Goal: Task Accomplishment & Management: Manage account settings

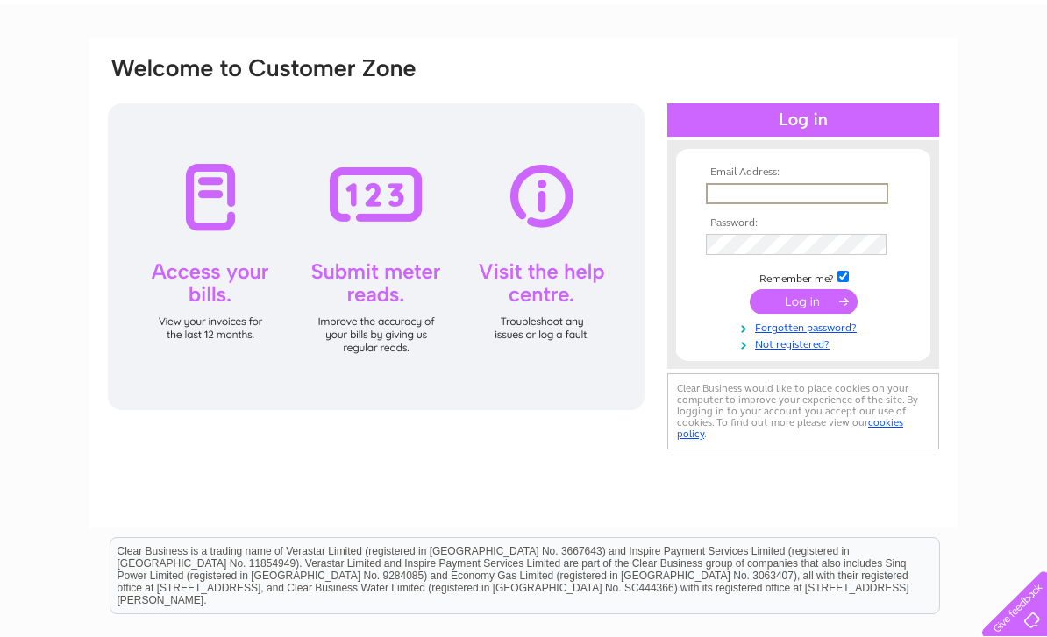
type input "[EMAIL_ADDRESS][DOMAIN_NAME]"
click at [803, 309] on input "submit" at bounding box center [803, 301] width 108 height 25
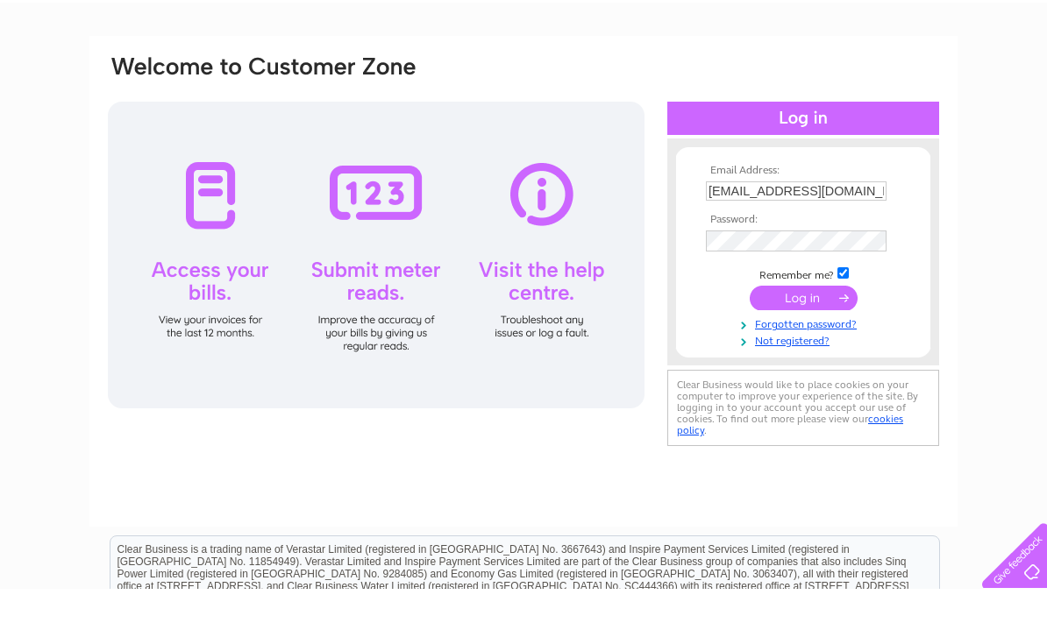
scroll to position [96, 0]
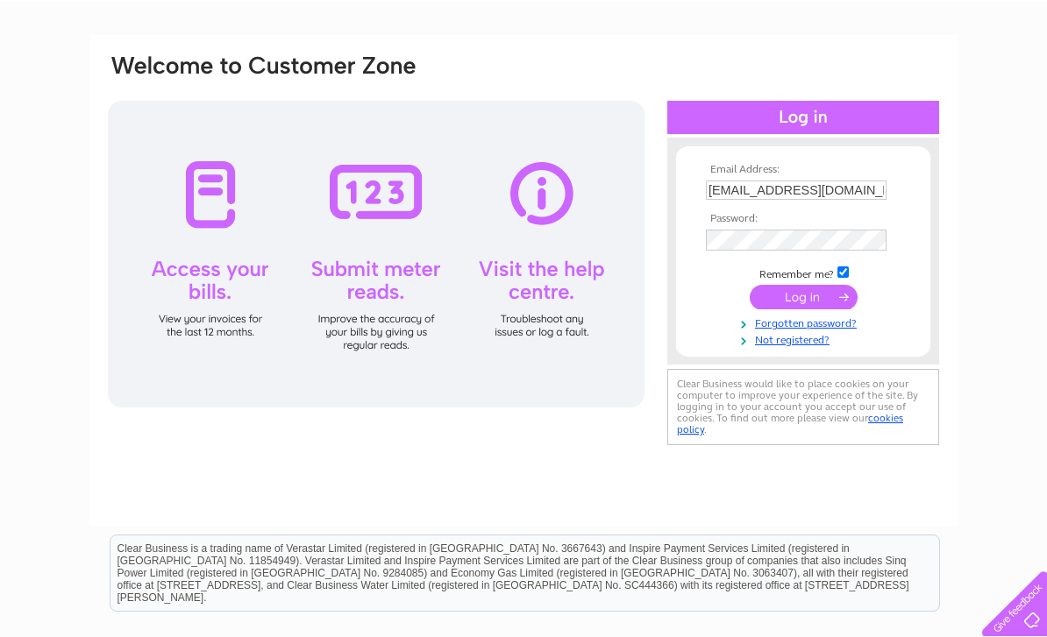
click at [839, 305] on input "submit" at bounding box center [803, 297] width 108 height 25
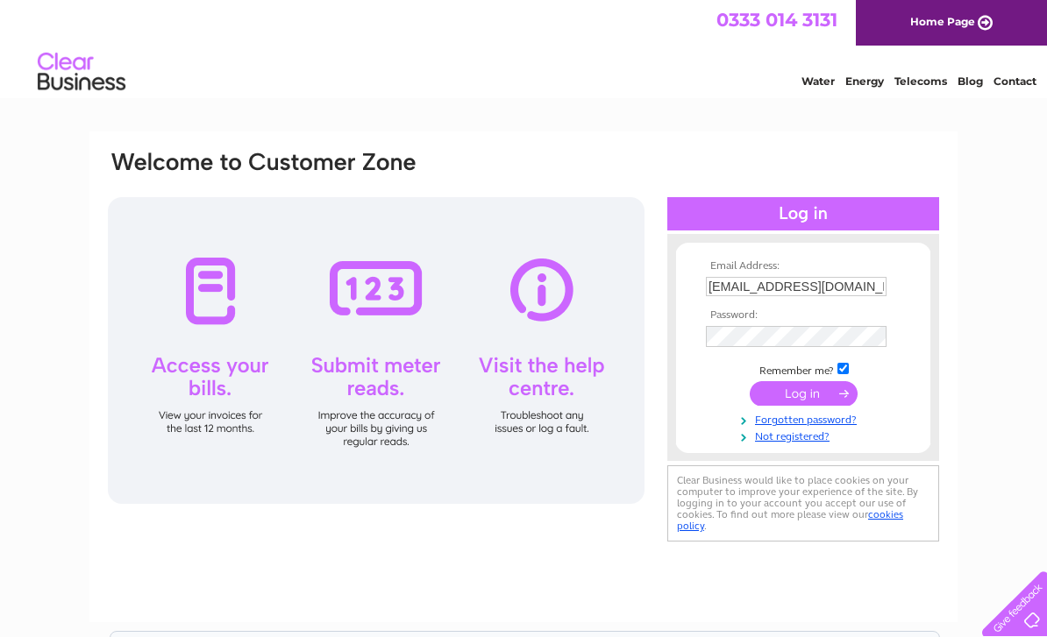
click at [979, 25] on link "Home Page" at bounding box center [951, 23] width 191 height 46
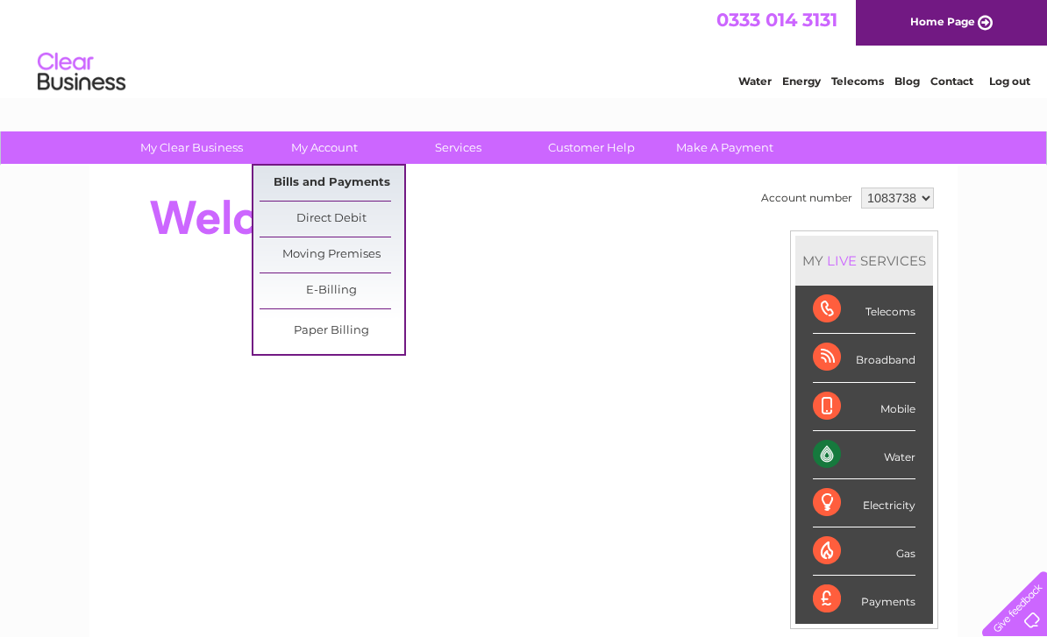
click at [371, 189] on link "Bills and Payments" at bounding box center [331, 183] width 145 height 35
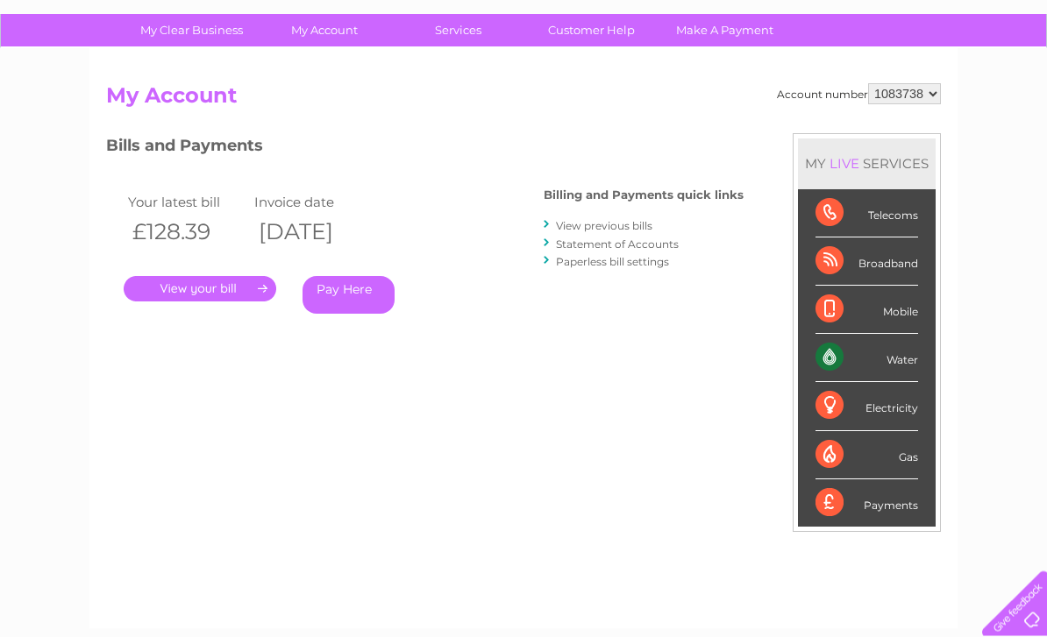
scroll to position [117, 0]
click at [637, 228] on link "View previous bills" at bounding box center [604, 225] width 96 height 13
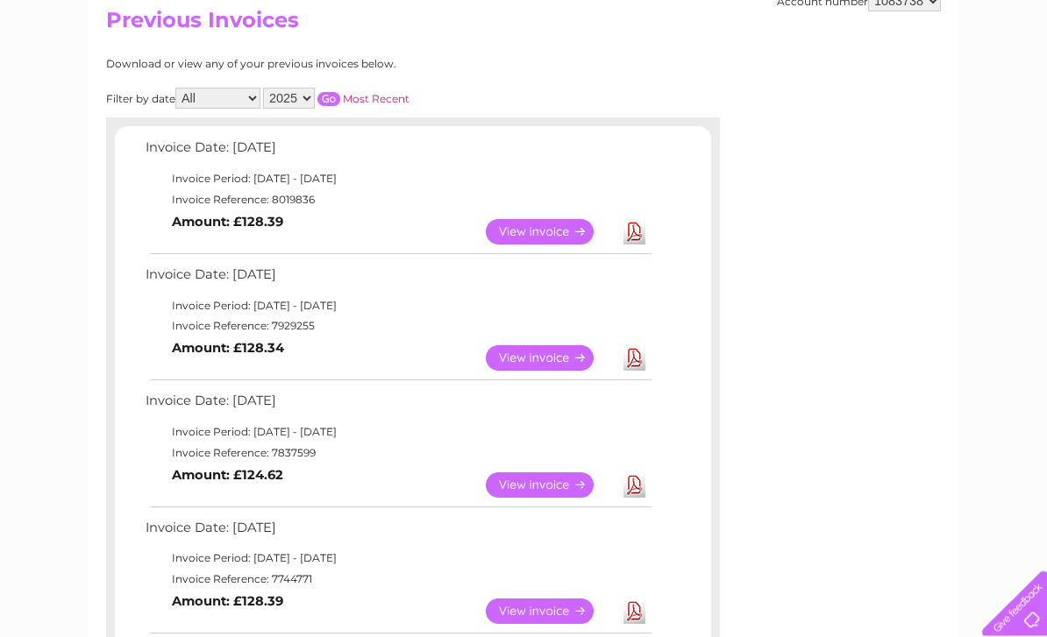
scroll to position [203, 0]
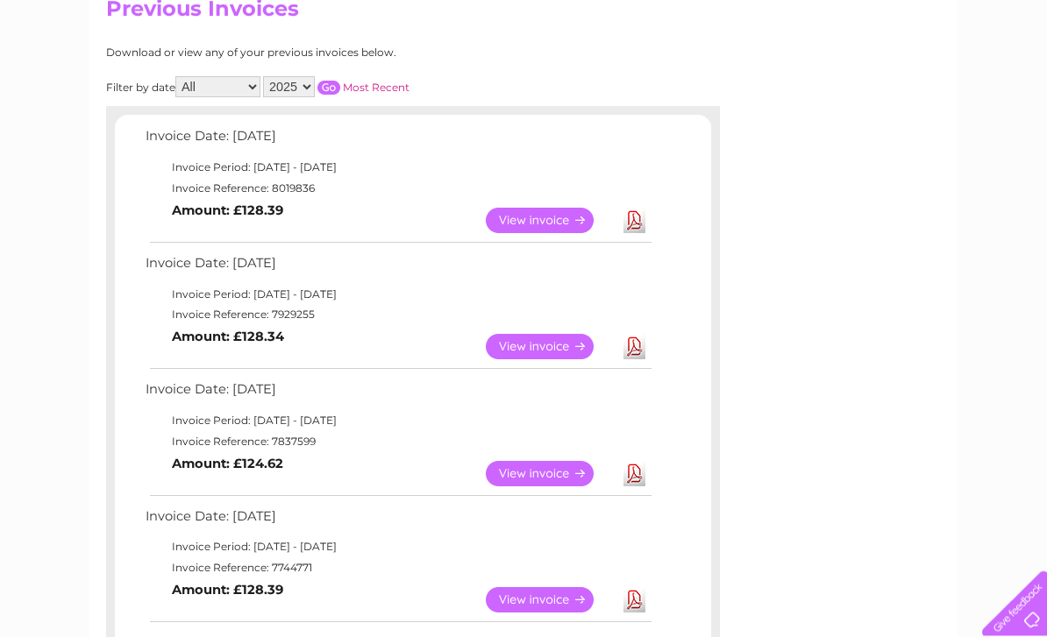
click at [556, 228] on link "View" at bounding box center [550, 221] width 129 height 25
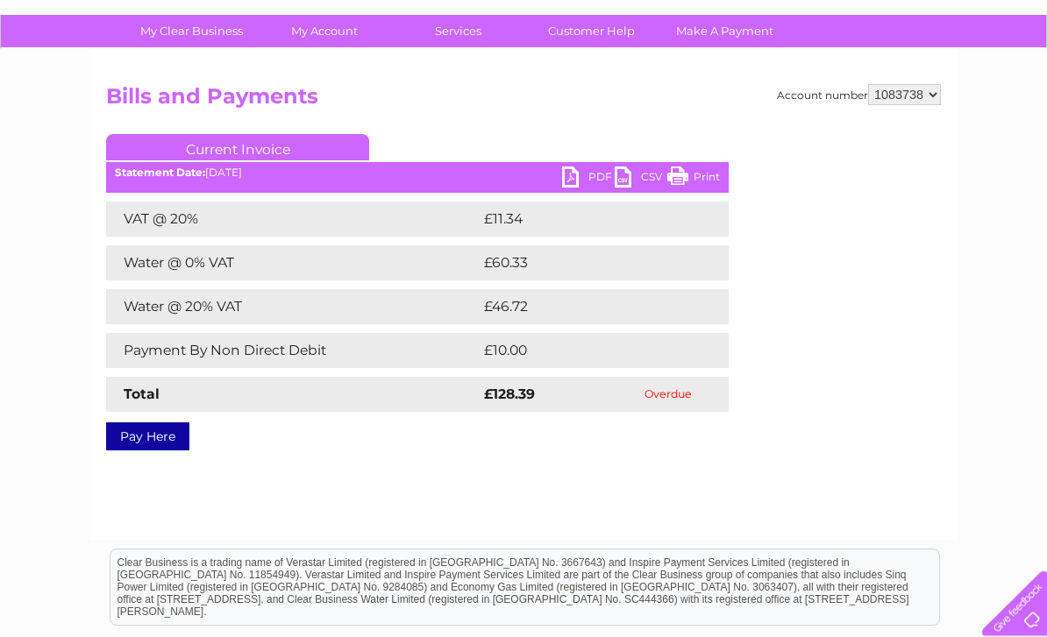
scroll to position [117, 0]
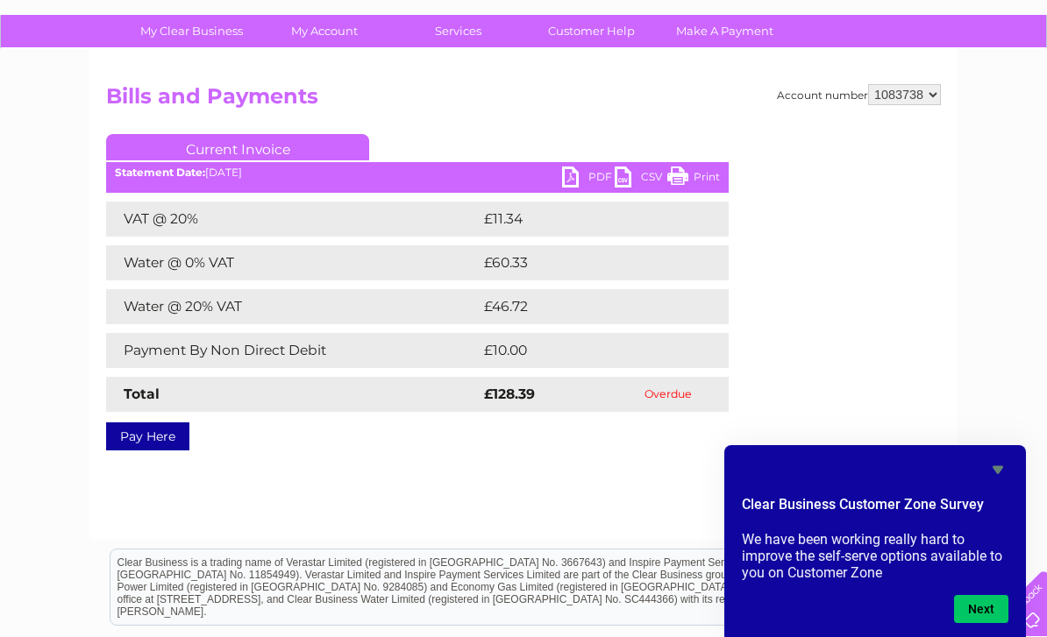
click at [701, 175] on link "Print" at bounding box center [693, 179] width 53 height 25
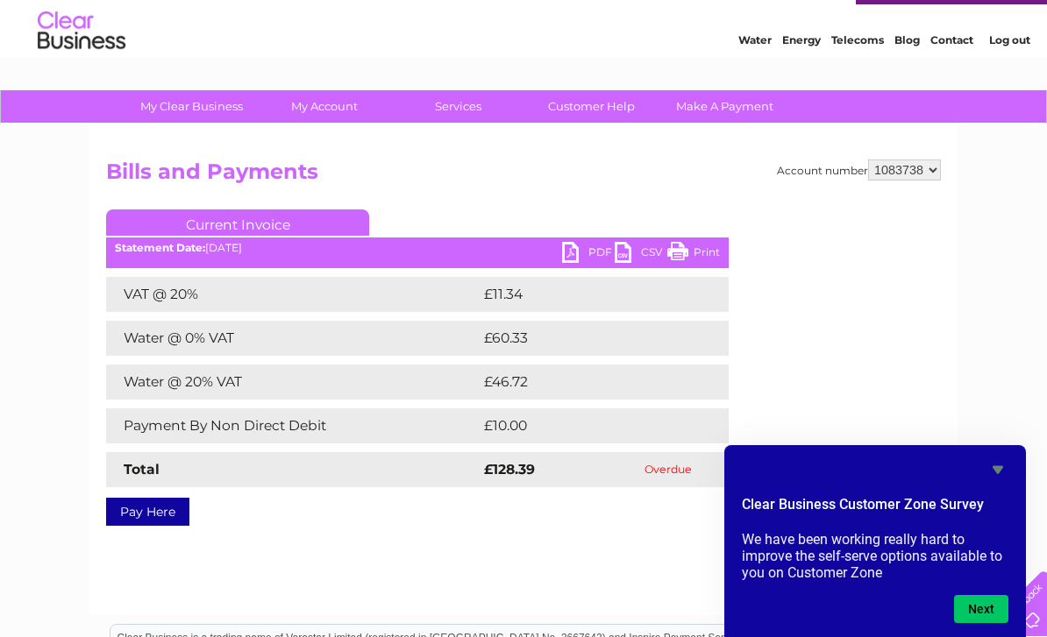
scroll to position [0, 0]
